Goal: Task Accomplishment & Management: Complete application form

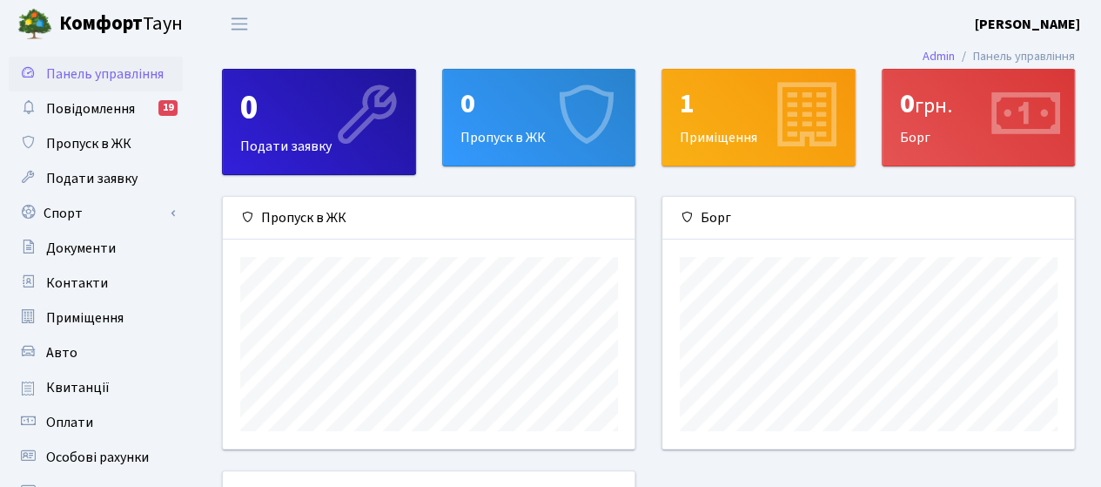
scroll to position [251, 413]
click at [118, 182] on span "Подати заявку" at bounding box center [91, 178] width 91 height 19
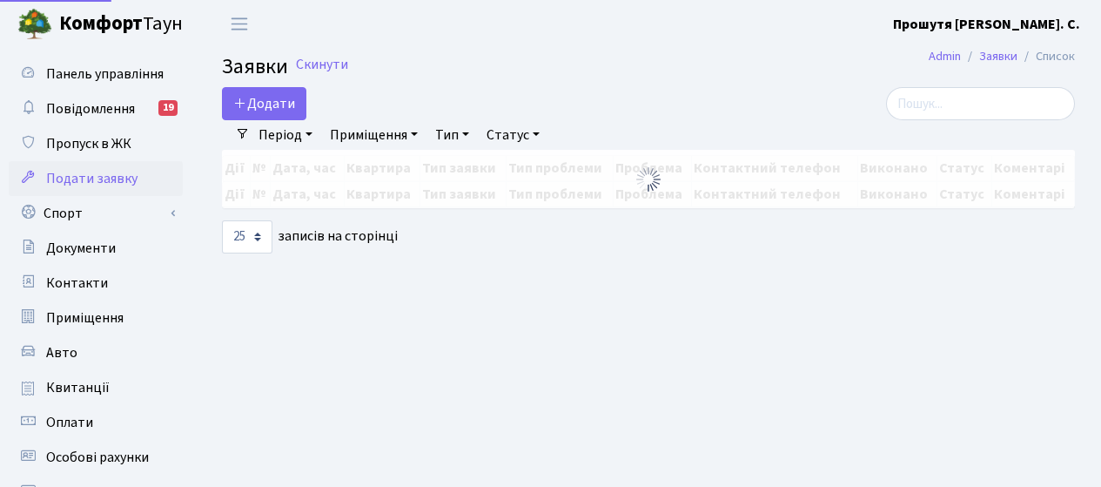
select select "25"
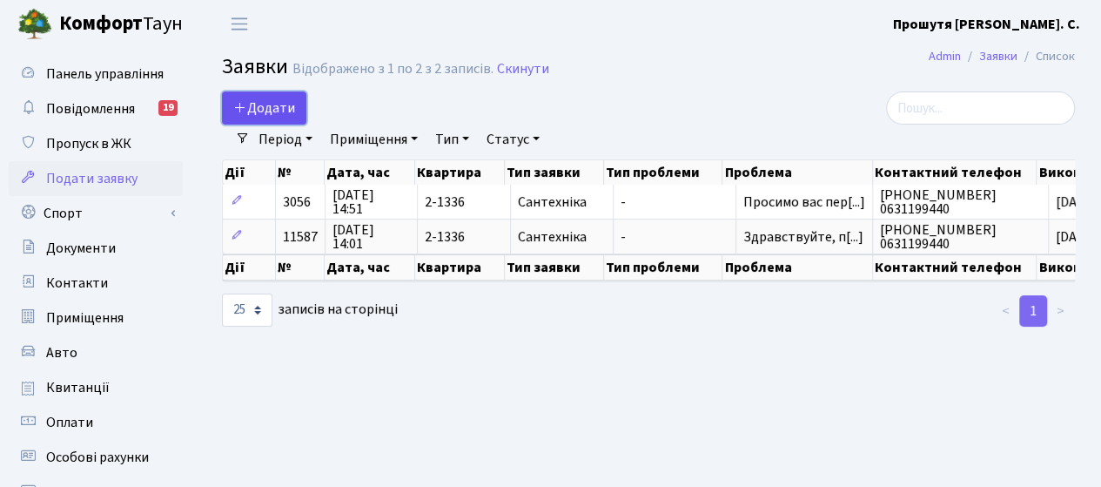
click at [289, 101] on span "Додати" at bounding box center [264, 107] width 62 height 19
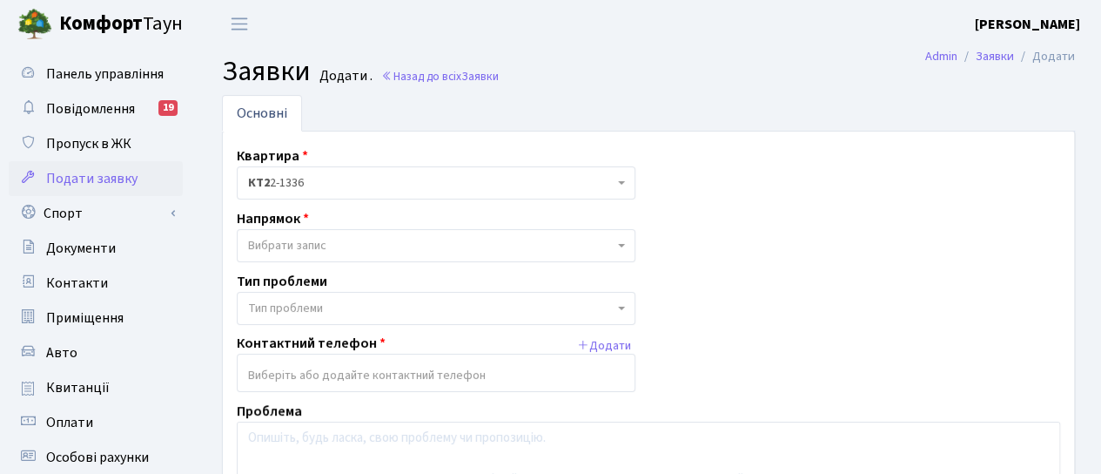
click at [300, 245] on span "Вибрати запис" at bounding box center [287, 245] width 78 height 17
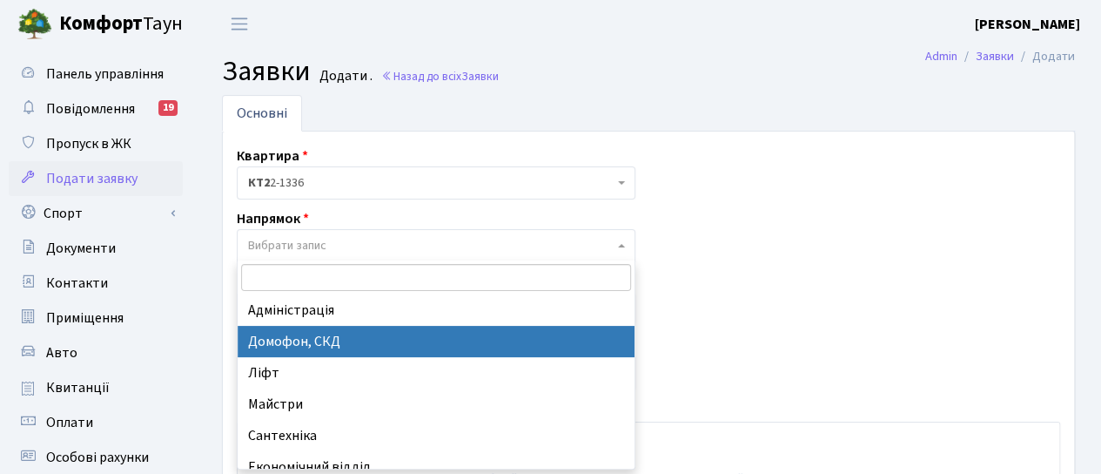
select select "4"
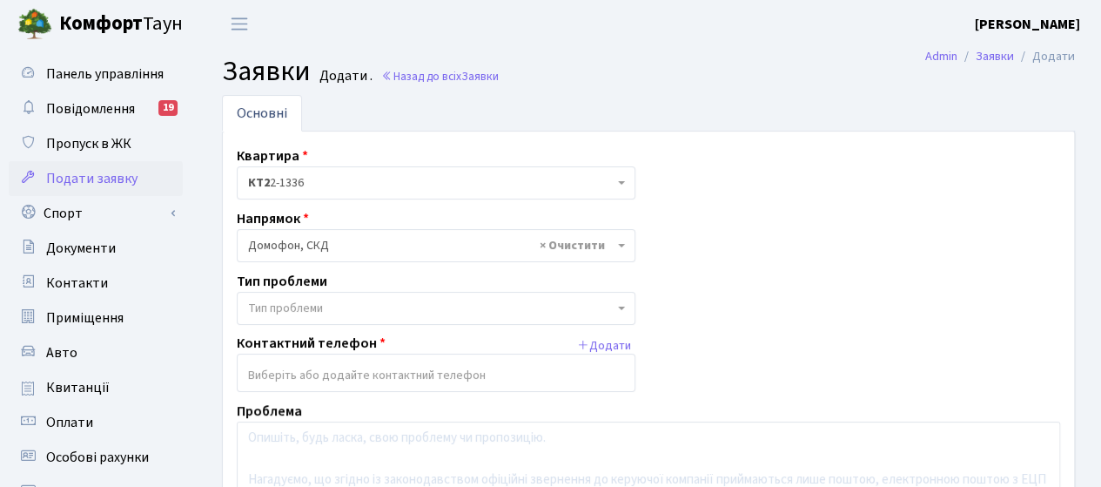
scroll to position [87, 0]
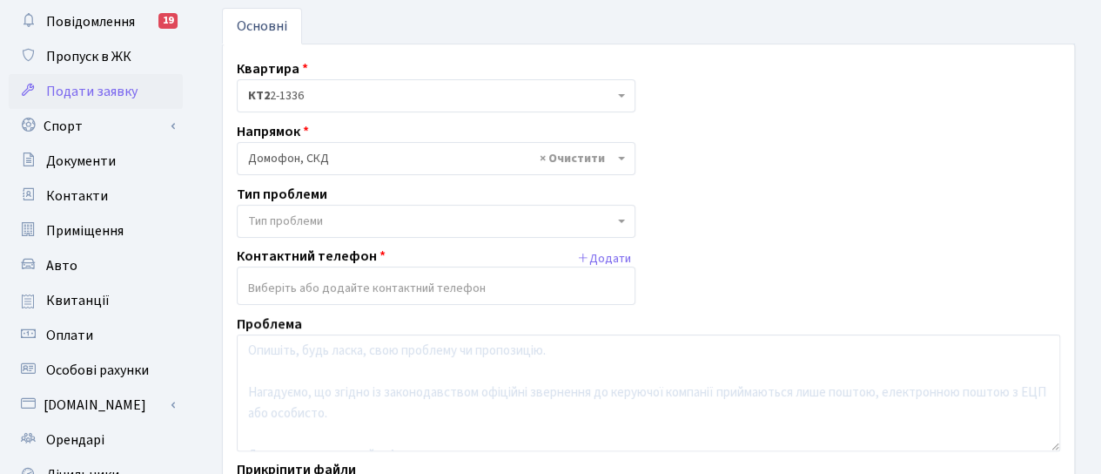
click at [319, 214] on span "Тип проблеми" at bounding box center [285, 220] width 75 height 17
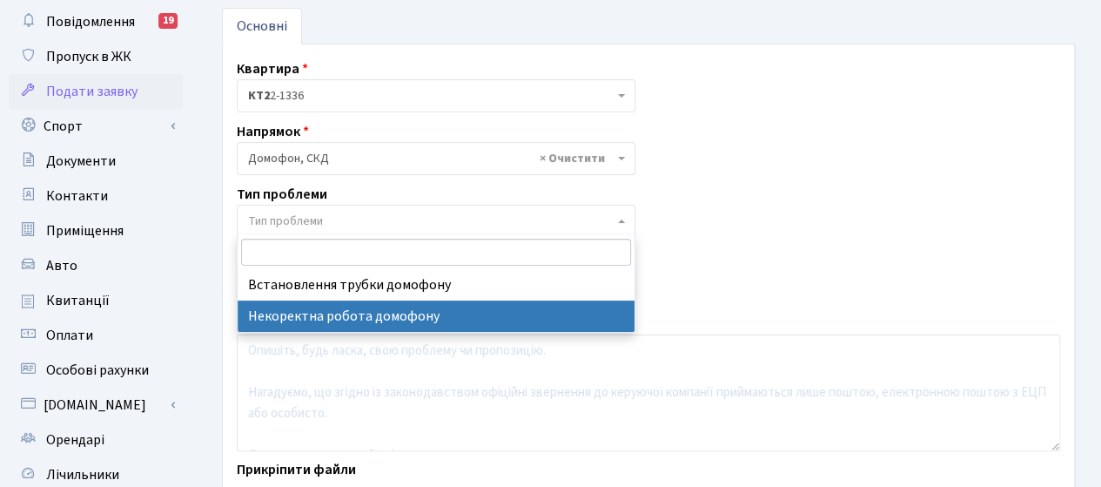
select select "38"
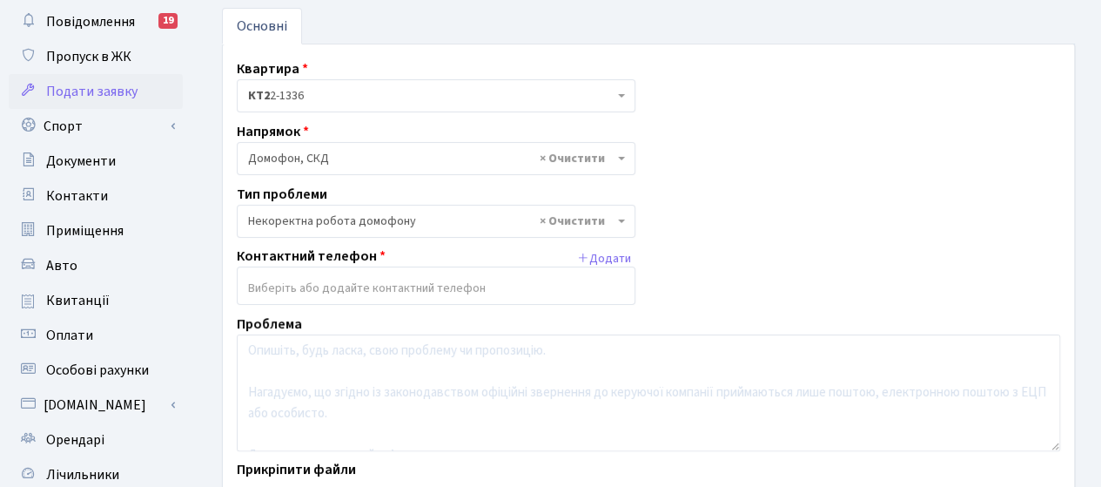
click at [329, 279] on input "search" at bounding box center [436, 287] width 397 height 31
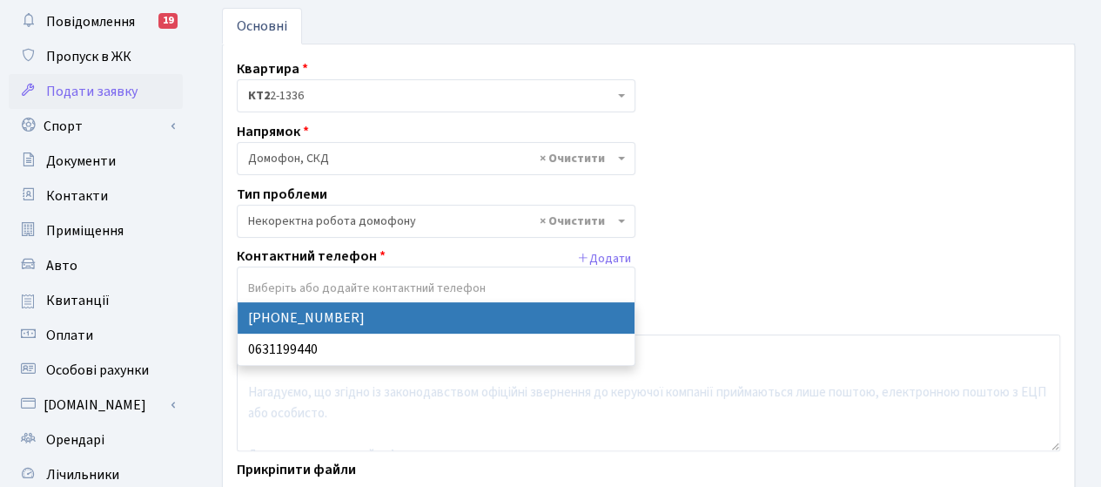
select select "50485"
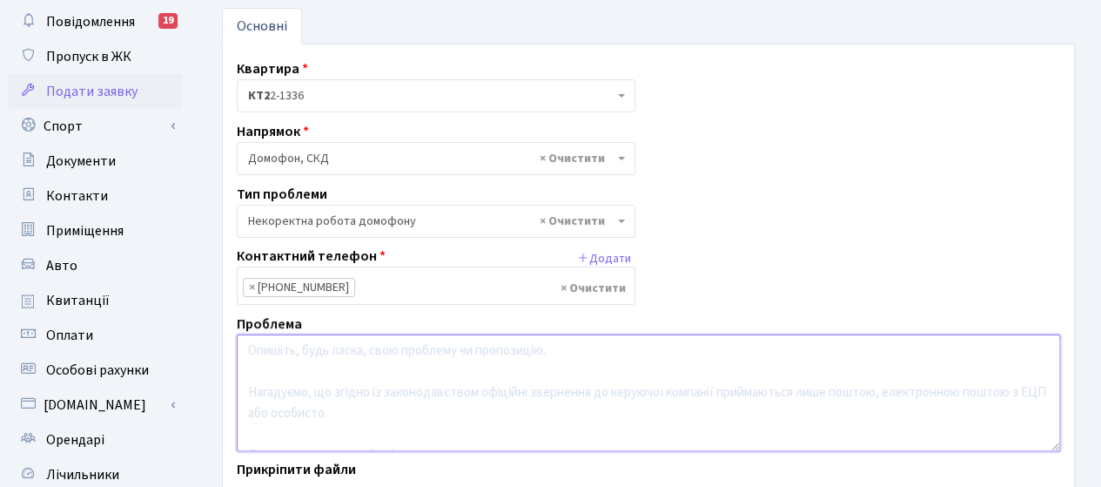
click at [312, 360] on textarea at bounding box center [648, 392] width 823 height 117
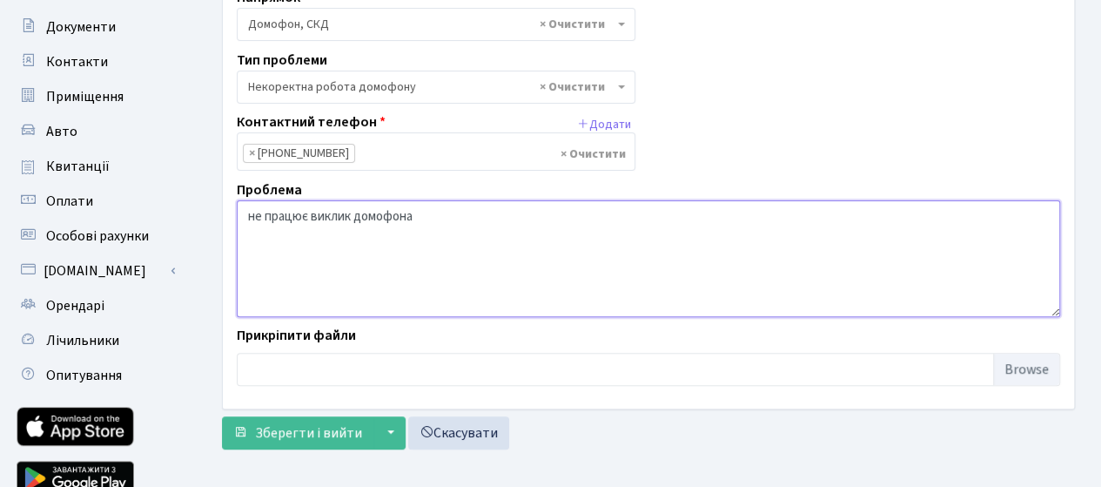
scroll to position [261, 0]
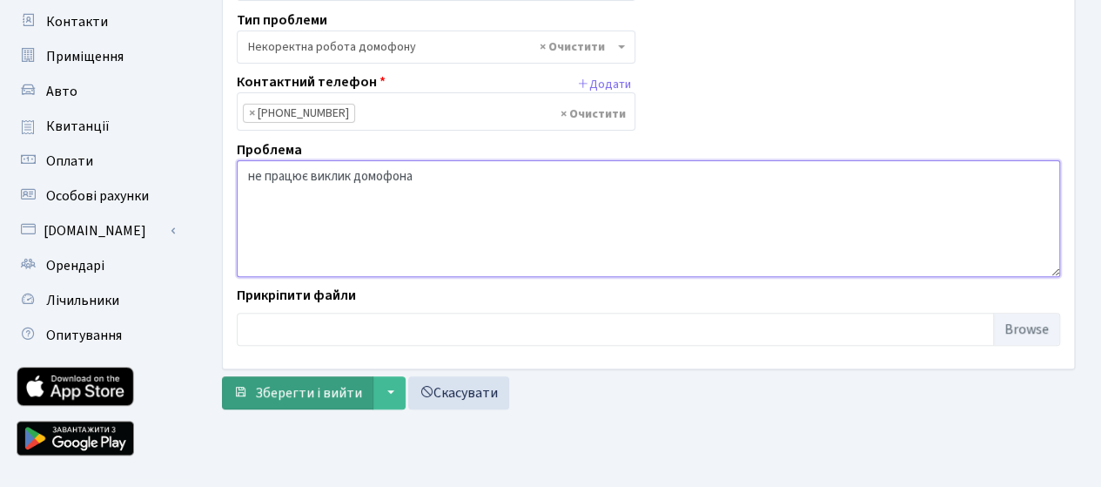
type textarea "не працює виклик домофона"
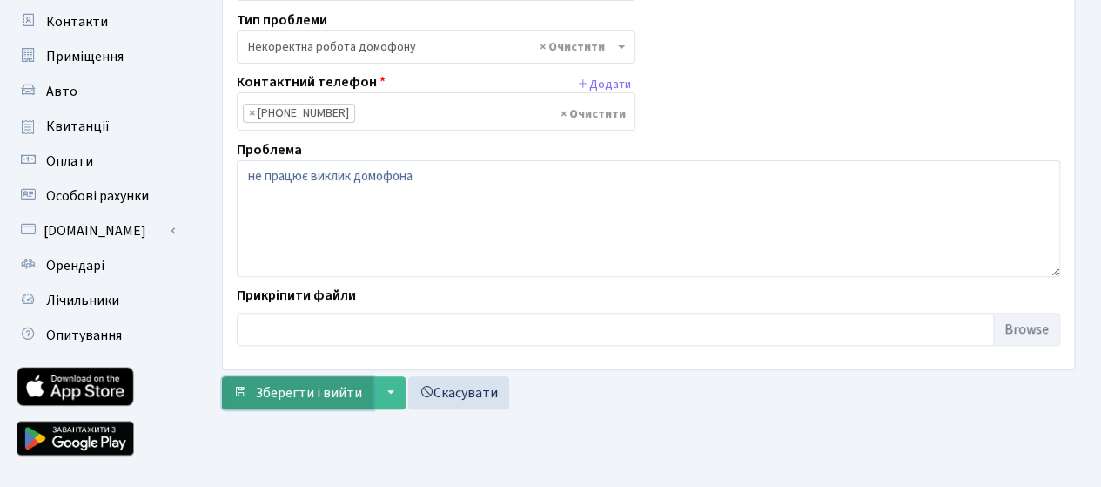
click at [306, 396] on span "Зберегти і вийти" at bounding box center [308, 392] width 107 height 19
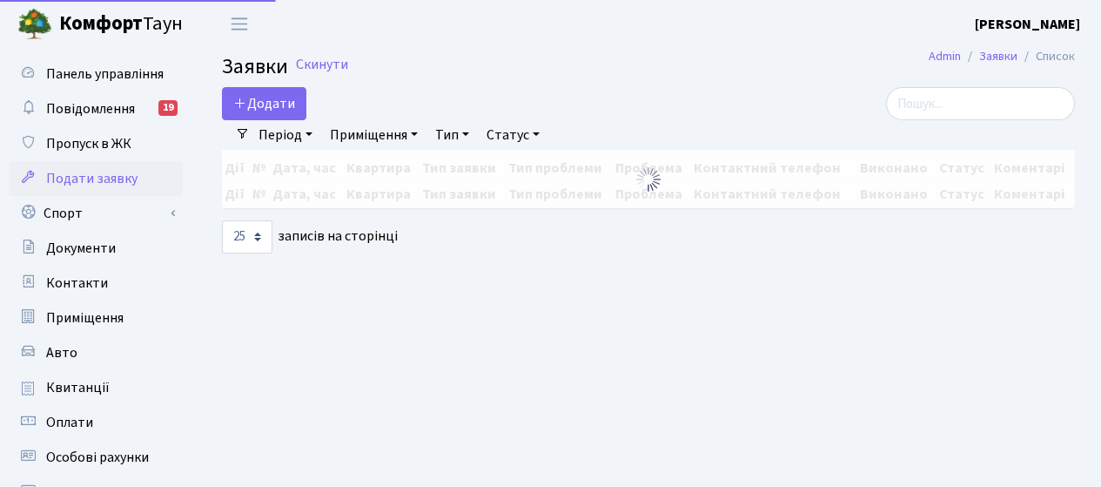
select select "25"
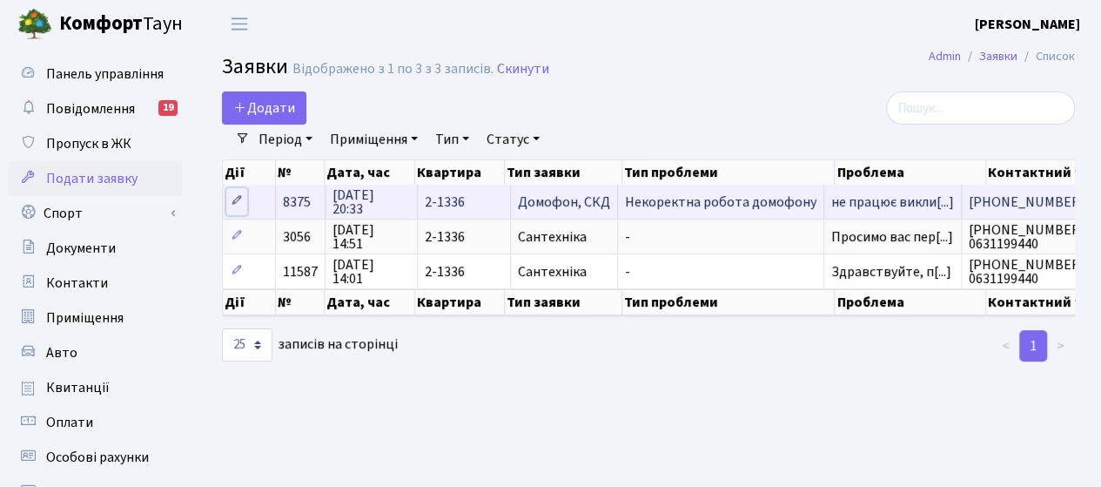
click at [233, 201] on icon at bounding box center [237, 200] width 12 height 12
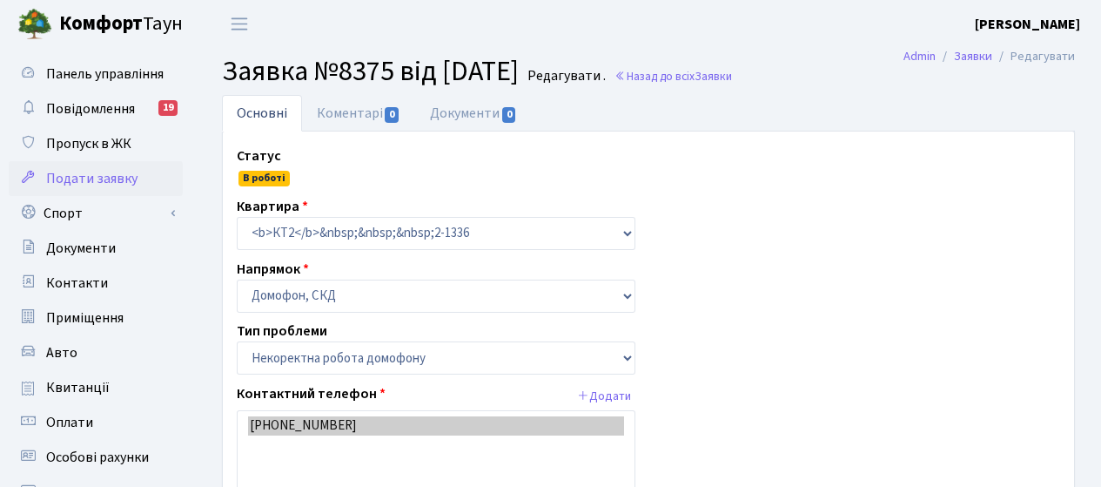
select select "38"
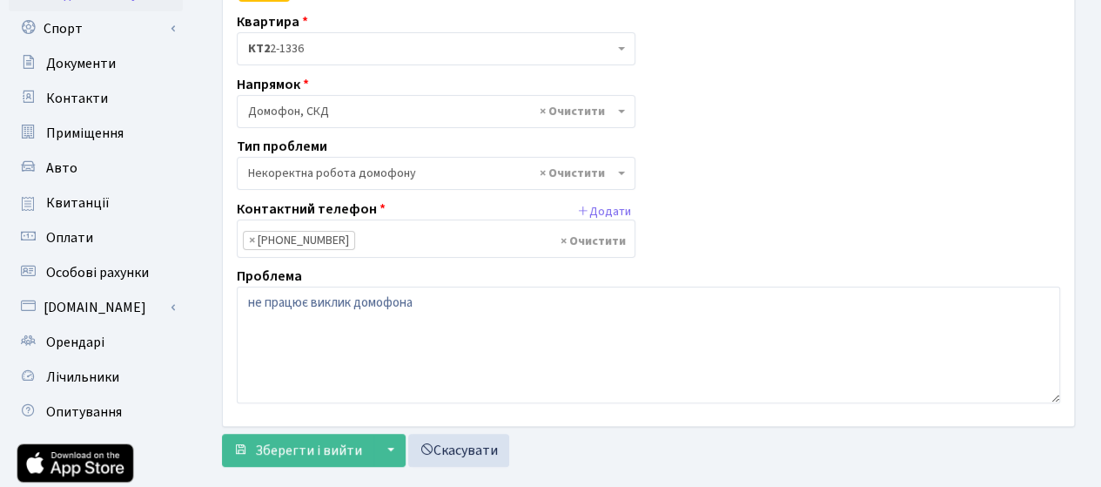
scroll to position [297, 0]
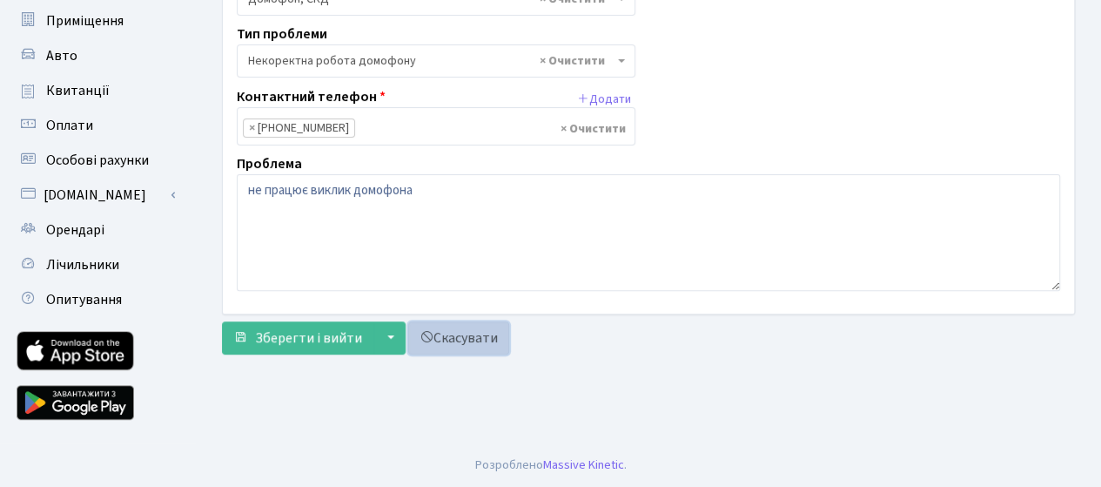
click at [464, 333] on link "Скасувати" at bounding box center [458, 337] width 101 height 33
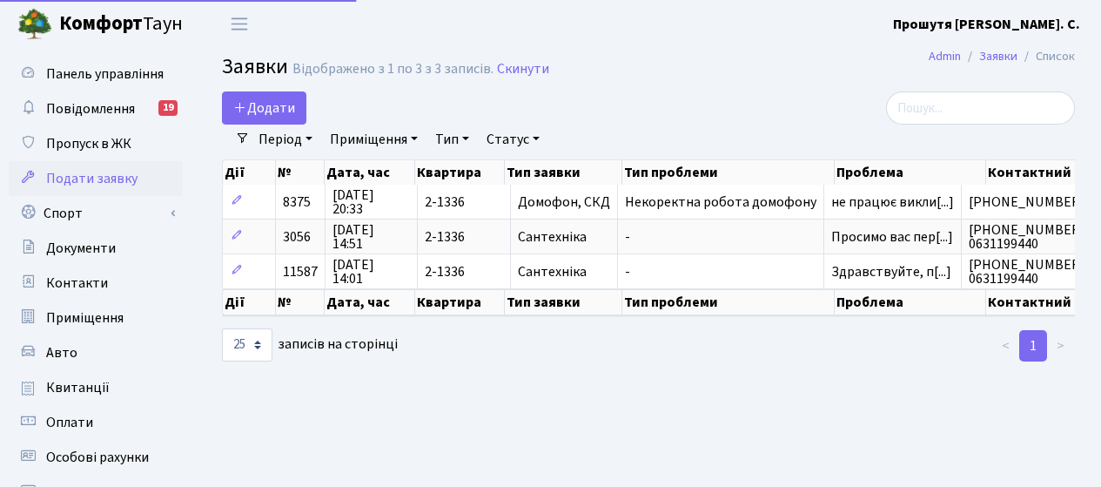
select select "25"
